Goal: Use online tool/utility: Utilize a website feature to perform a specific function

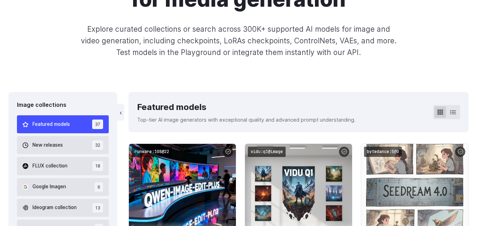
scroll to position [111, 0]
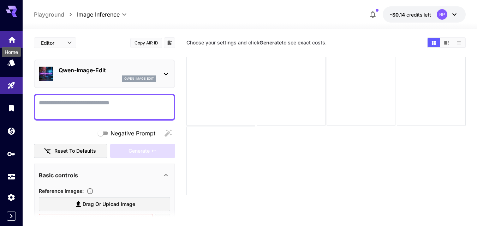
click at [10, 40] on icon "Home" at bounding box center [11, 39] width 7 height 6
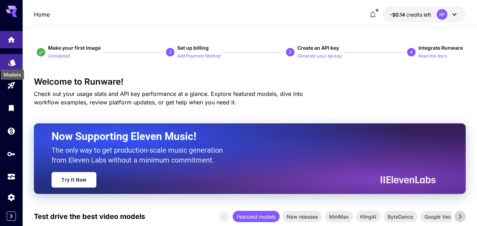
click at [12, 64] on icon "Models" at bounding box center [11, 60] width 7 height 7
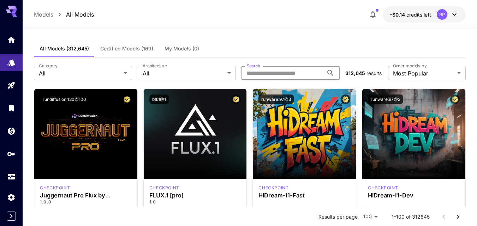
click at [265, 74] on input "Search" at bounding box center [283, 73] width 82 height 14
paste input "**********"
type input "**********"
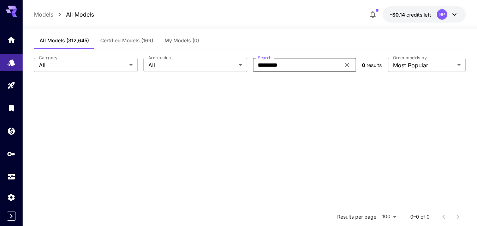
scroll to position [8, 0]
click at [302, 63] on input "*********" at bounding box center [296, 65] width 87 height 14
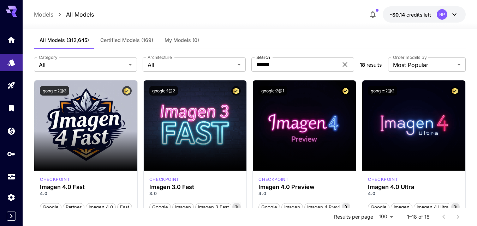
click at [333, 19] on div "Models All Models -$0.14 credits left RP" at bounding box center [250, 14] width 432 height 16
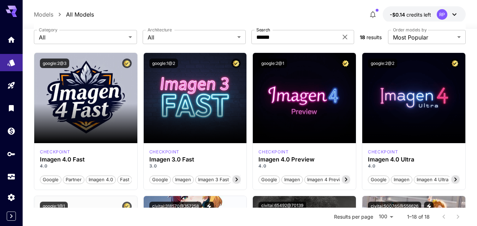
scroll to position [36, 0]
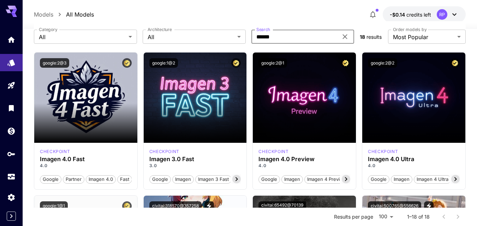
click at [308, 35] on input "******" at bounding box center [294, 37] width 87 height 14
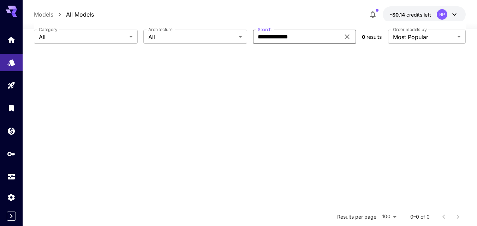
type input "**********"
click at [12, 37] on icon "Home" at bounding box center [11, 39] width 7 height 6
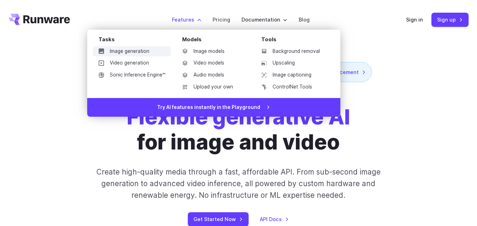
click at [144, 51] on link "Image generation" at bounding box center [132, 51] width 78 height 11
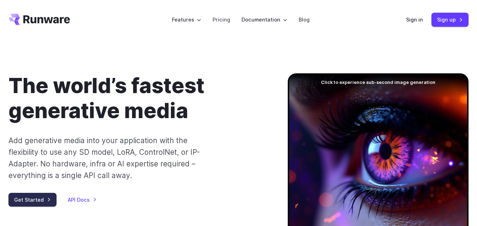
click at [30, 197] on link "Get Started" at bounding box center [32, 200] width 48 height 14
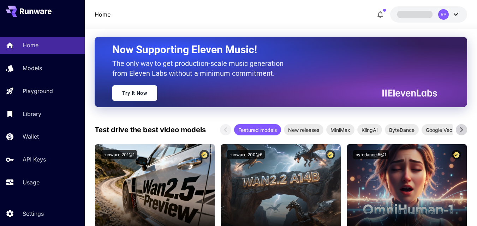
scroll to position [83, 0]
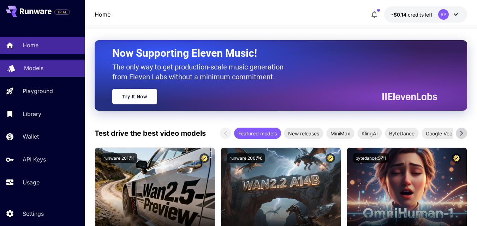
click at [34, 66] on p "Models" at bounding box center [33, 68] width 19 height 8
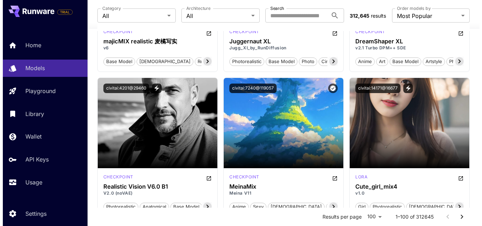
scroll to position [1839, 0]
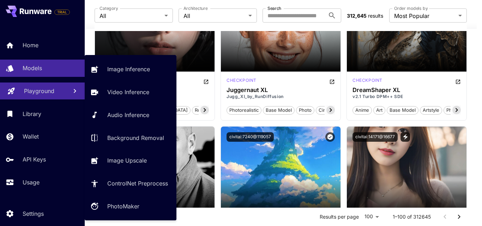
click at [41, 89] on p "Playground" at bounding box center [39, 91] width 30 height 8
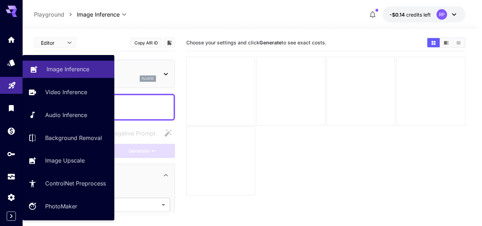
click at [67, 70] on p "Image Inference" at bounding box center [68, 69] width 43 height 8
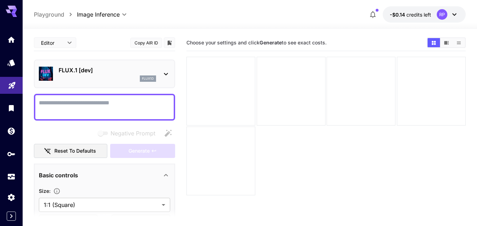
click at [167, 75] on icon at bounding box center [166, 74] width 8 height 8
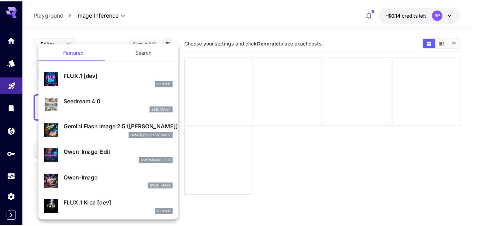
scroll to position [1, 0]
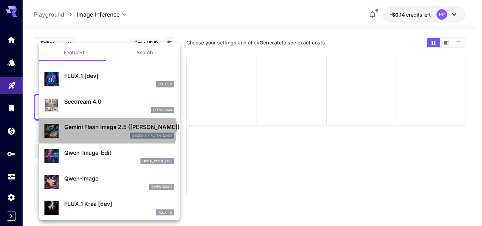
click at [101, 127] on p "Gemini Flash Image 2.5 ([PERSON_NAME])" at bounding box center [119, 127] width 110 height 8
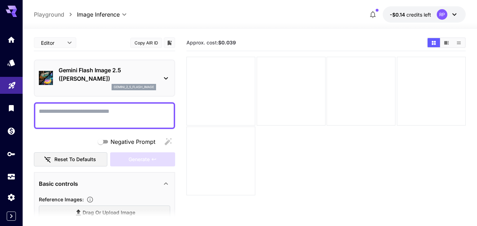
click at [103, 68] on p "Gemini Flash Image 2.5 ([PERSON_NAME])" at bounding box center [107, 74] width 97 height 17
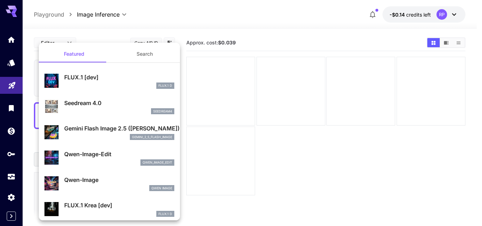
click at [284, 12] on div at bounding box center [241, 113] width 482 height 226
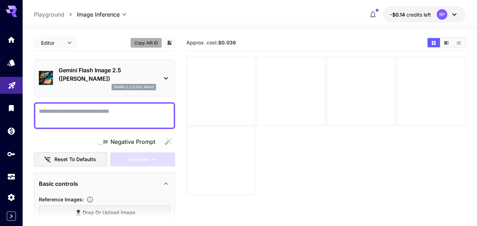
click at [150, 41] on button "Copy AIR ID" at bounding box center [146, 43] width 32 height 10
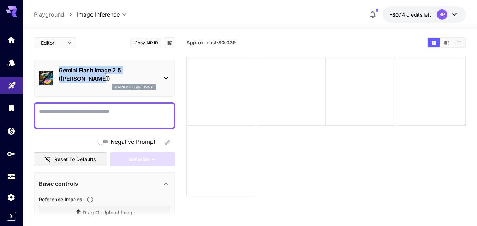
drag, startPoint x: 96, startPoint y: 79, endPoint x: 58, endPoint y: 73, distance: 38.6
click at [58, 73] on div "Gemini Flash Image 2.5 (Nano Banana) gemini_2_5_flash_image" at bounding box center [104, 78] width 131 height 30
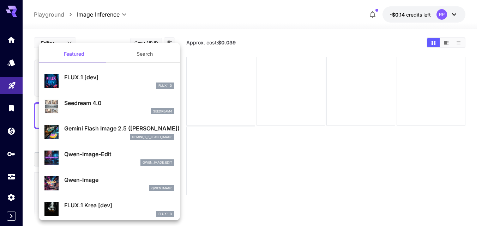
copy p "Gemini Flash Image 2.5 ([PERSON_NAME])"
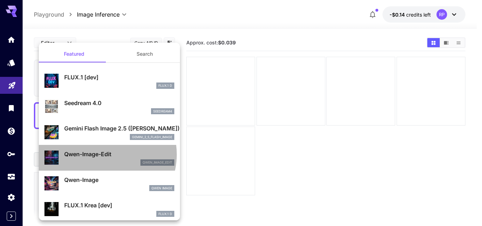
click at [103, 155] on p "Qwen-Image-Edit" at bounding box center [119, 154] width 110 height 8
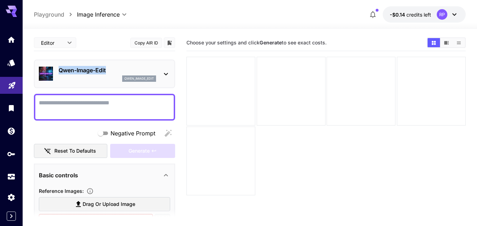
drag, startPoint x: 109, startPoint y: 69, endPoint x: 60, endPoint y: 71, distance: 49.2
click at [60, 71] on p "Qwen-Image-Edit" at bounding box center [107, 70] width 97 height 8
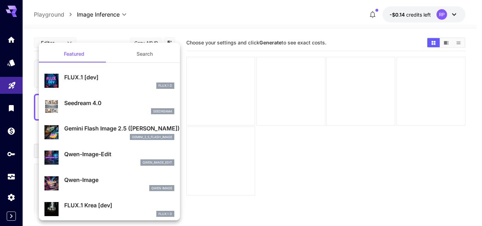
copy p "Qwen-Image-Edit"
click at [287, 11] on div at bounding box center [241, 113] width 482 height 226
